Goal: Task Accomplishment & Management: Use online tool/utility

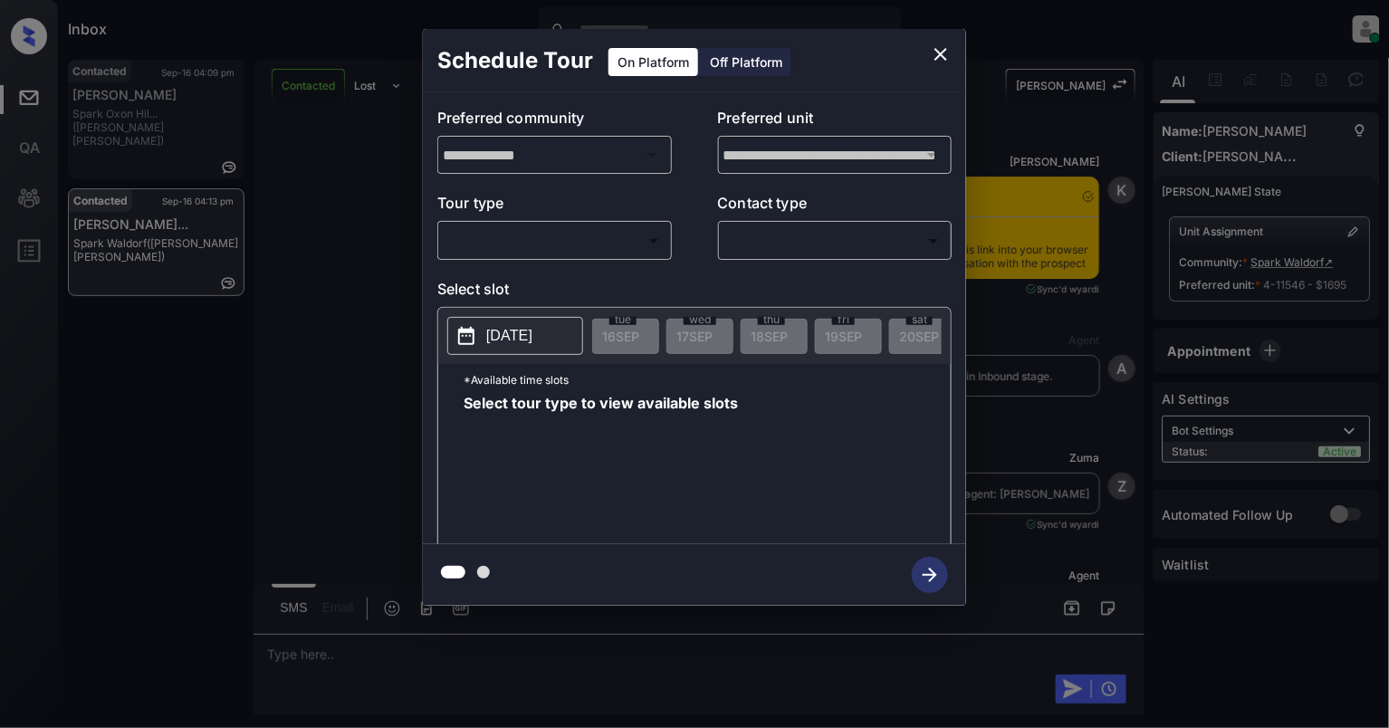
scroll to position [4455, 0]
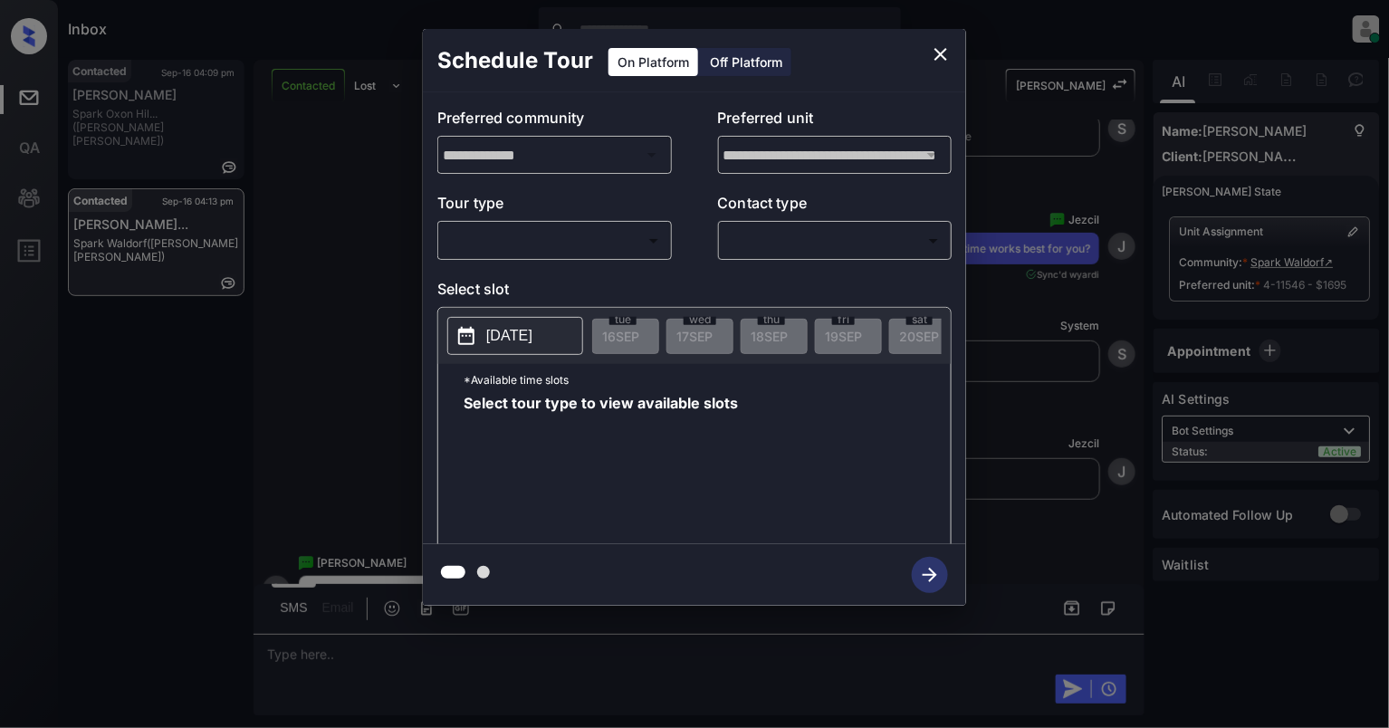
click at [587, 247] on body "Inbox [PERSON_NAME] Online Set yourself offline Set yourself on break Profile S…" at bounding box center [694, 364] width 1389 height 728
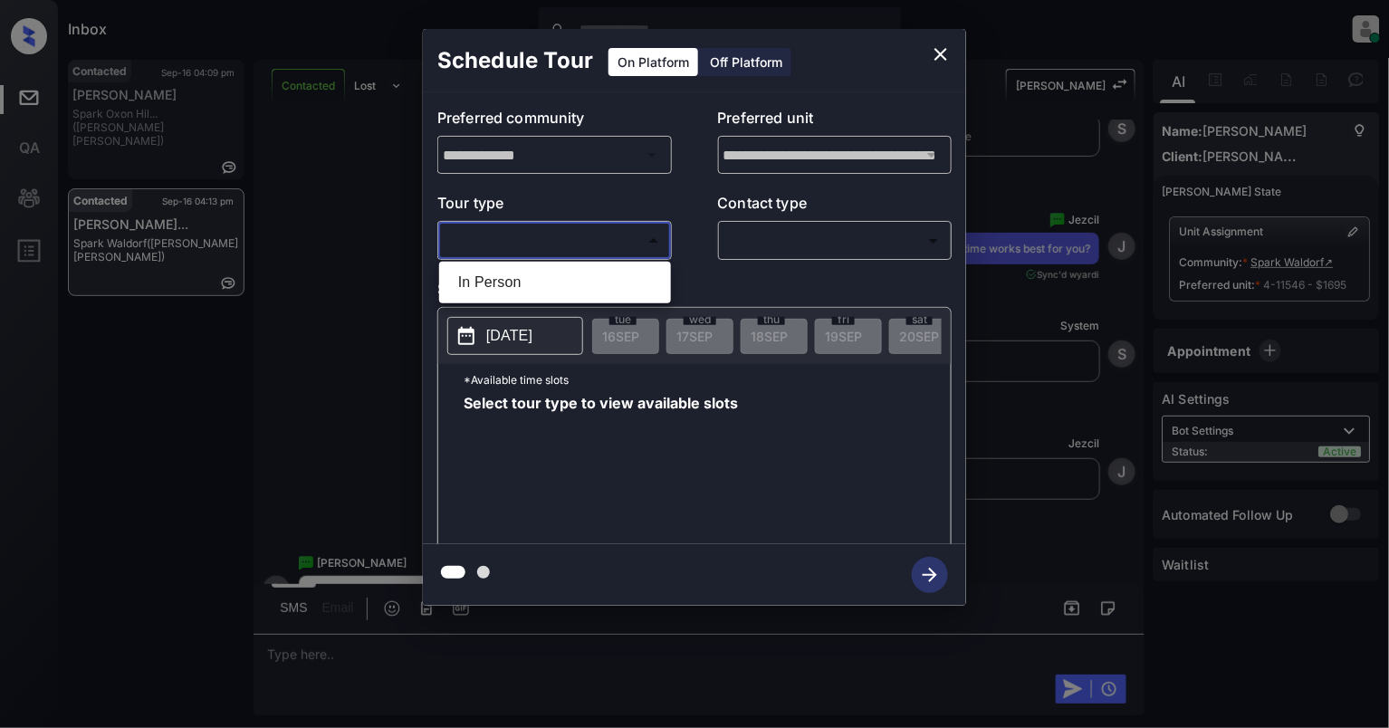
click at [577, 287] on li "In Person" at bounding box center [555, 282] width 223 height 33
type input "********"
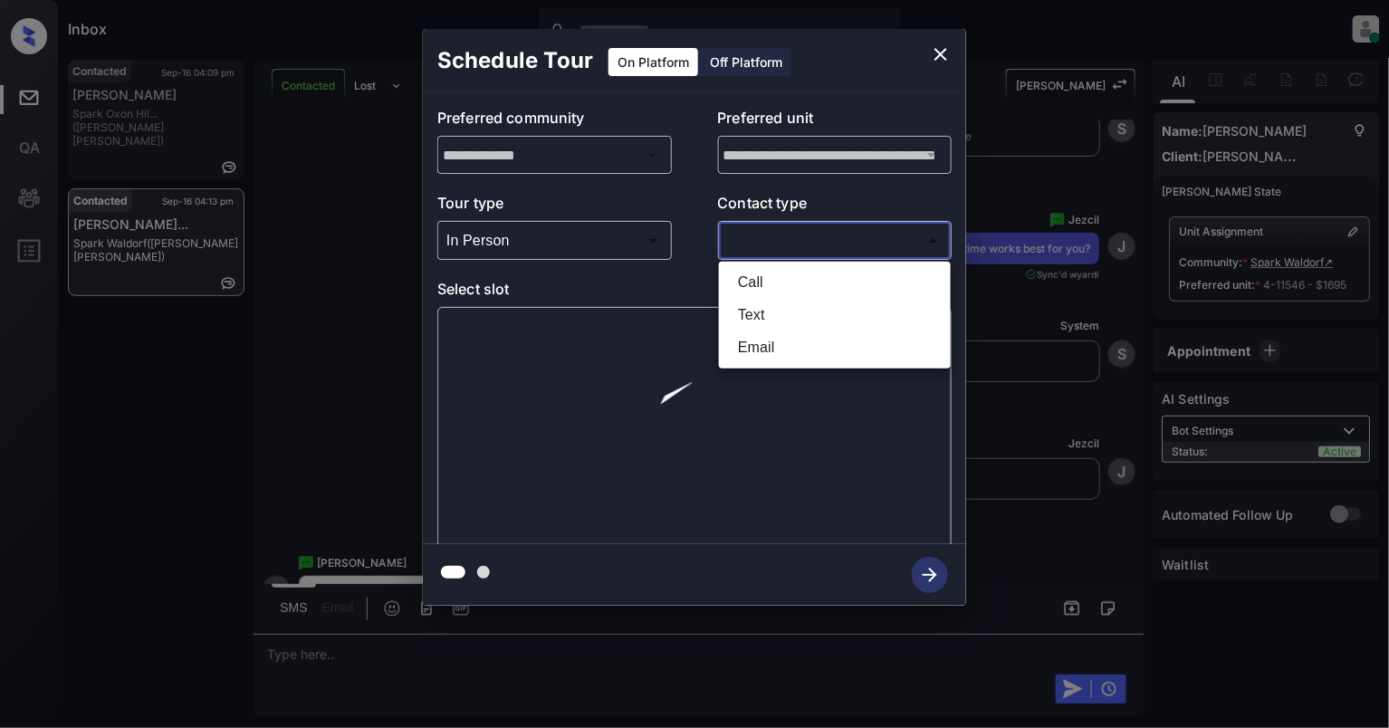
click at [791, 244] on body "Inbox [PERSON_NAME] Online Set yourself offline Set yourself on break Profile S…" at bounding box center [694, 364] width 1389 height 728
click at [759, 316] on li "Text" at bounding box center [834, 315] width 223 height 33
type input "****"
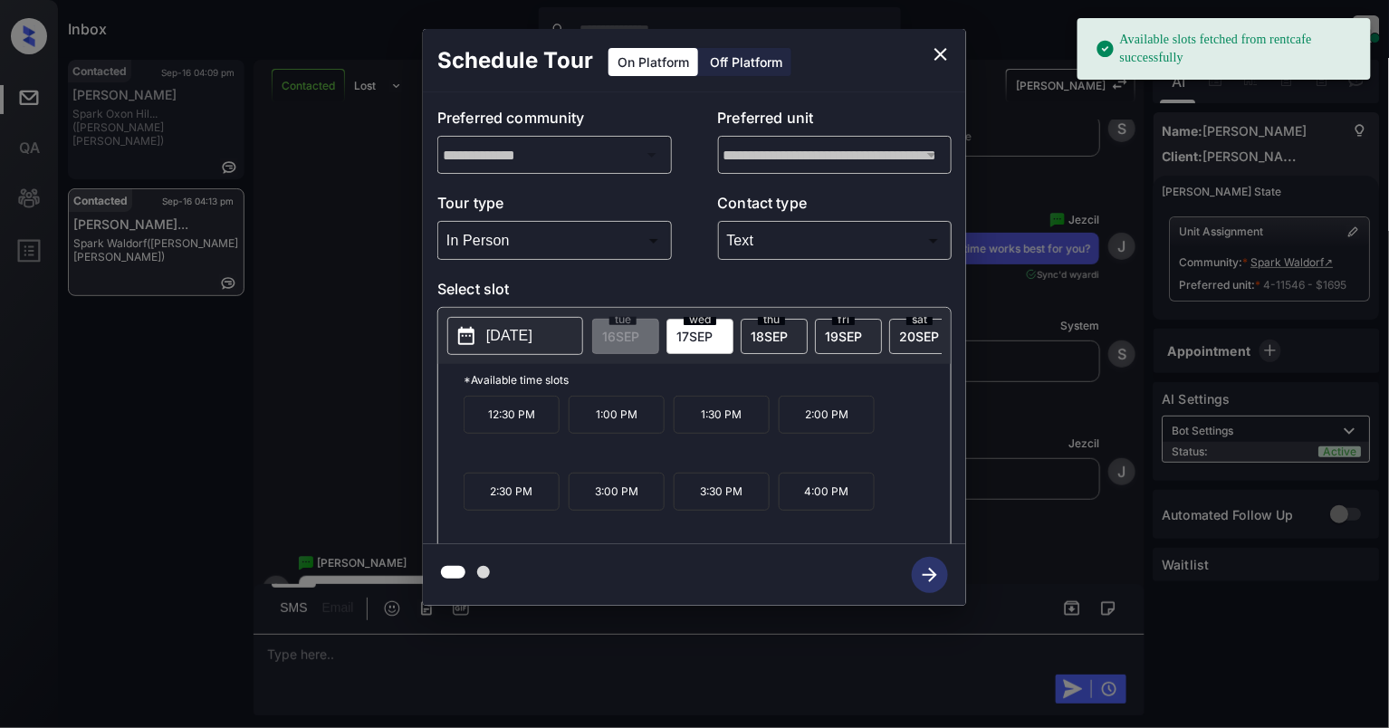
click at [490, 340] on p "[DATE]" at bounding box center [509, 336] width 46 height 22
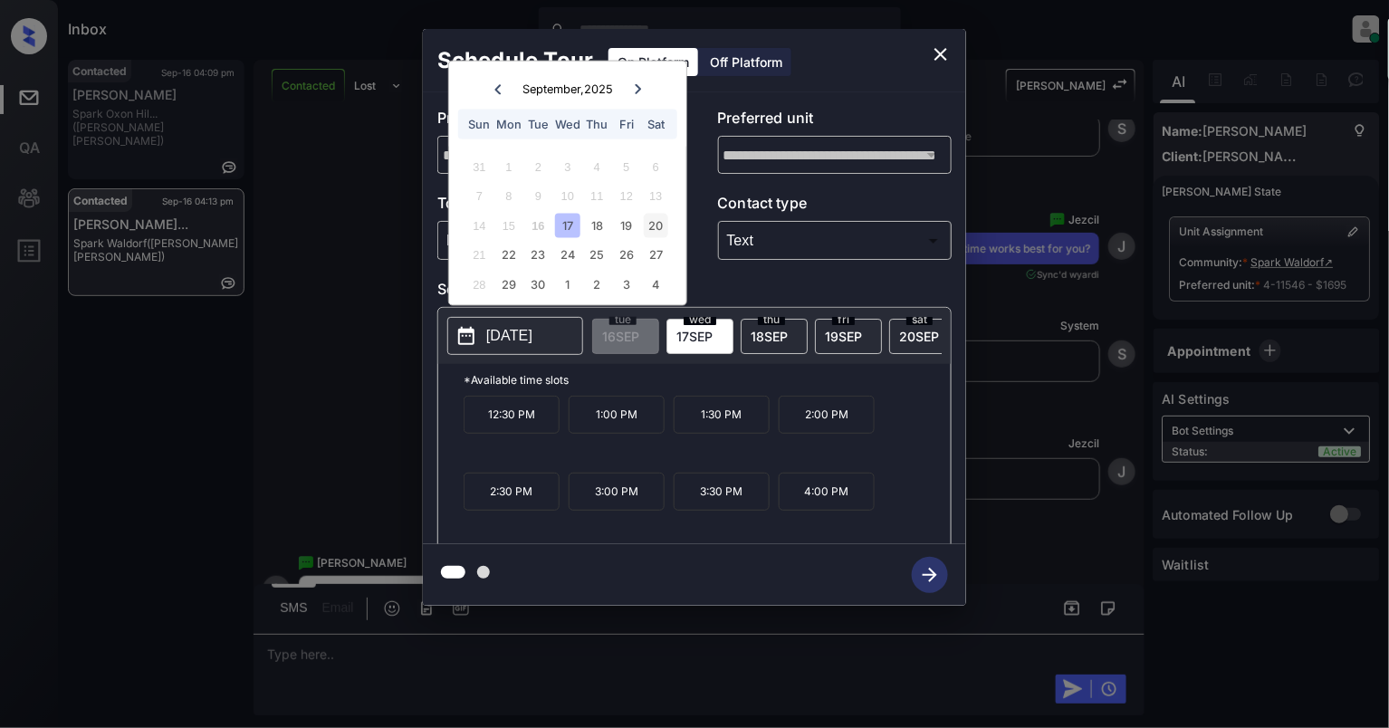
click at [663, 215] on div "20" at bounding box center [656, 225] width 24 height 24
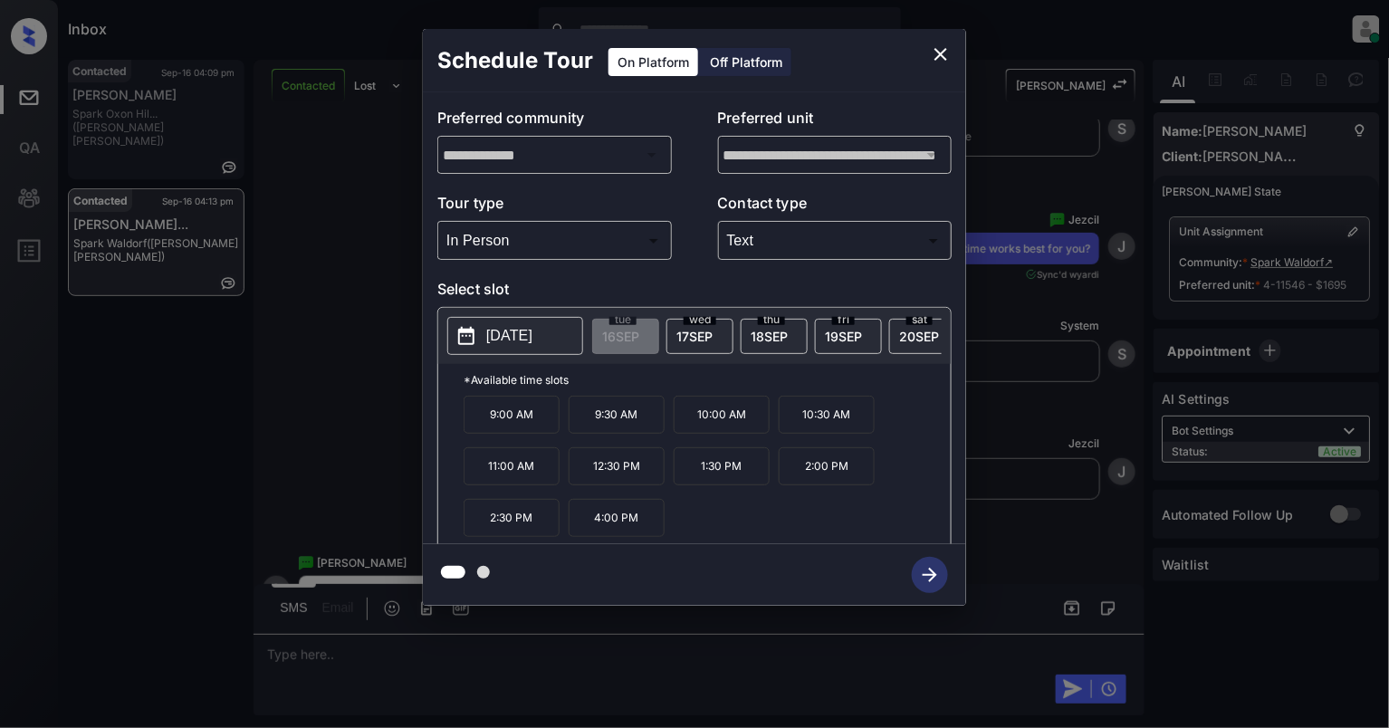
click at [645, 523] on p "4:00 PM" at bounding box center [616, 518] width 96 height 38
click at [935, 584] on icon "button" at bounding box center [930, 575] width 36 height 36
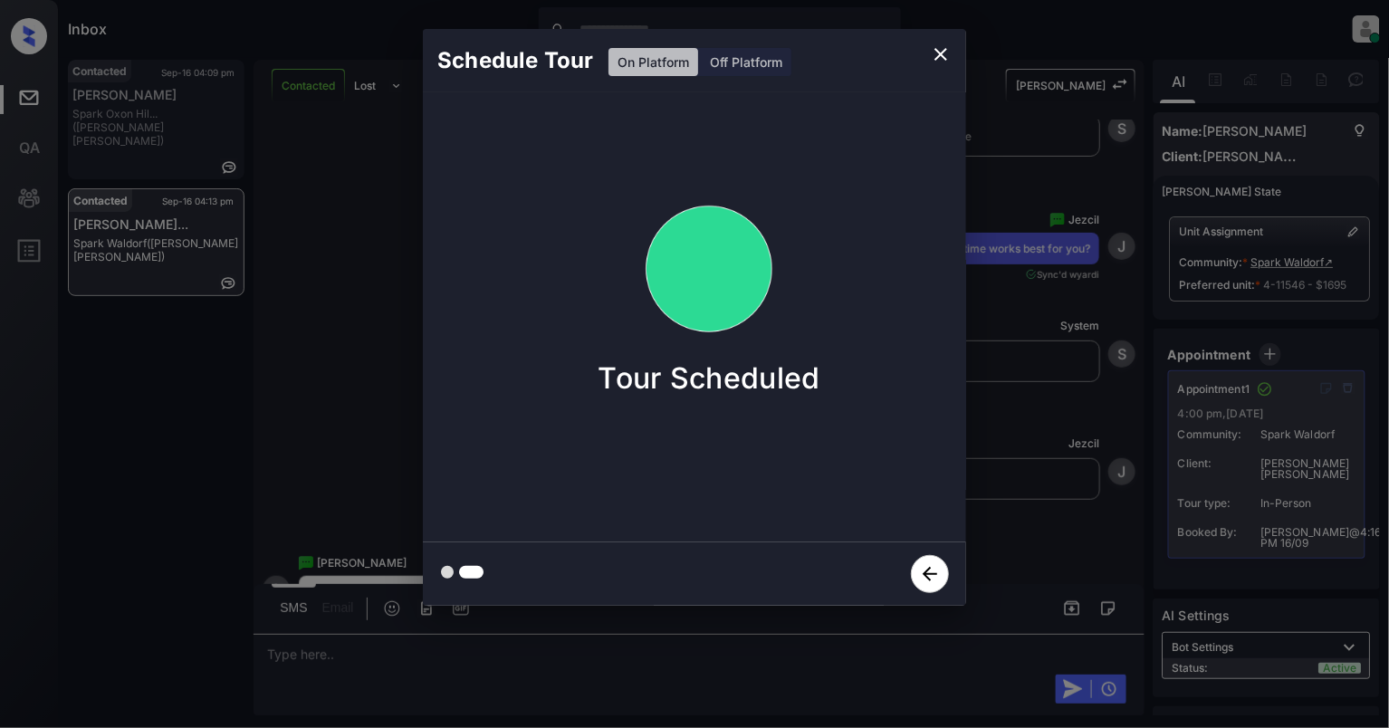
click at [946, 47] on icon "close" at bounding box center [941, 54] width 22 height 22
